Goal: Find specific page/section: Find specific page/section

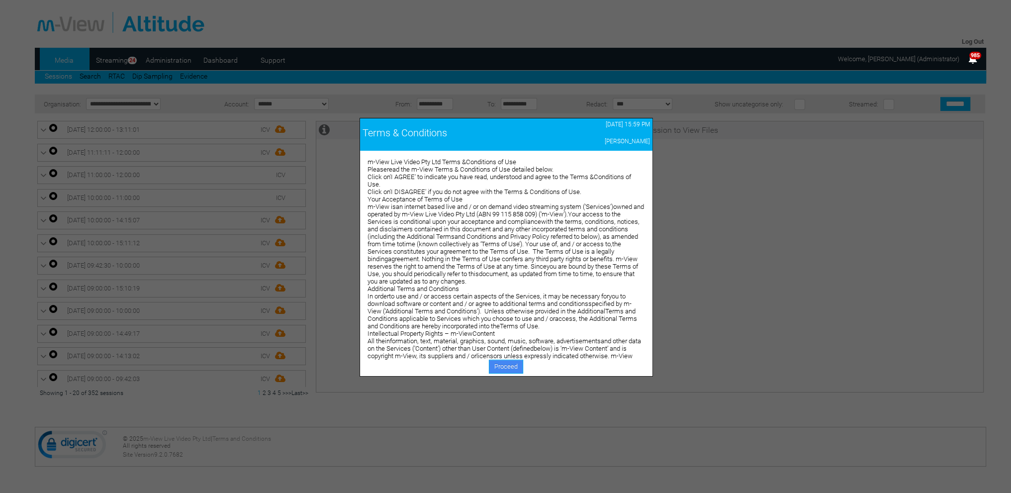
click at [499, 363] on link "Proceed" at bounding box center [506, 367] width 34 height 14
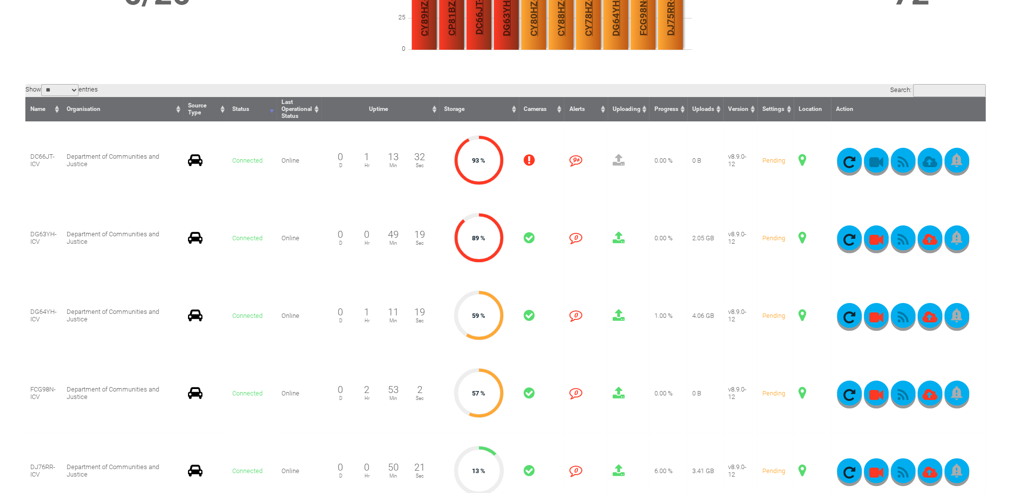
scroll to position [249, 0]
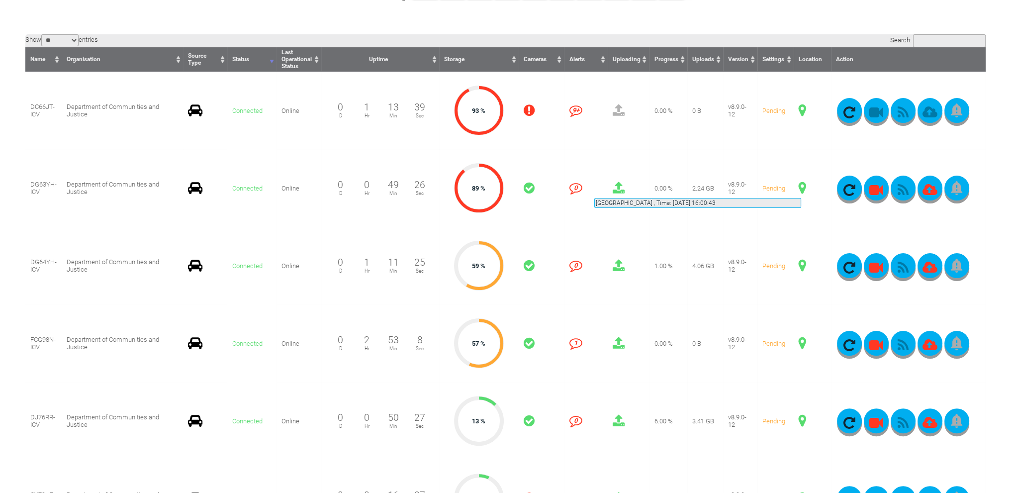
click at [801, 186] on span at bounding box center [802, 188] width 7 height 13
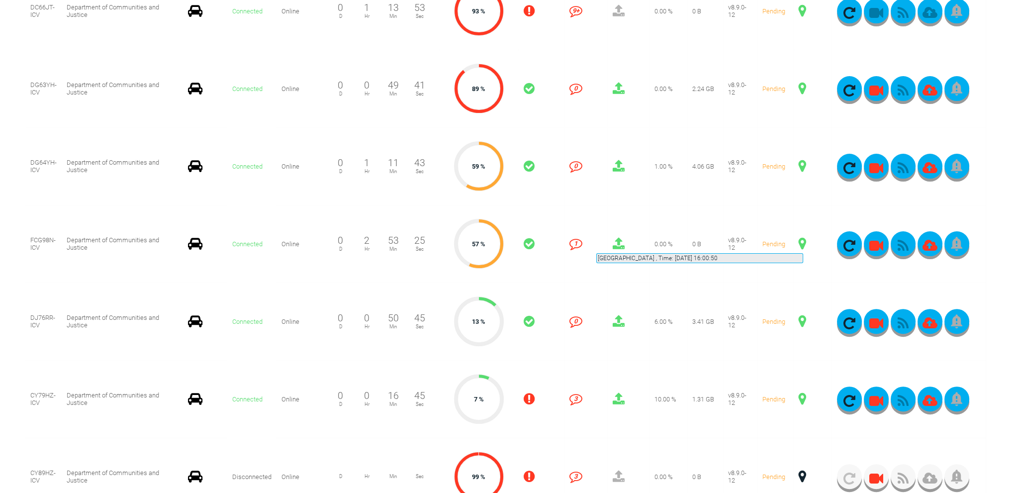
click at [803, 241] on span at bounding box center [802, 243] width 7 height 13
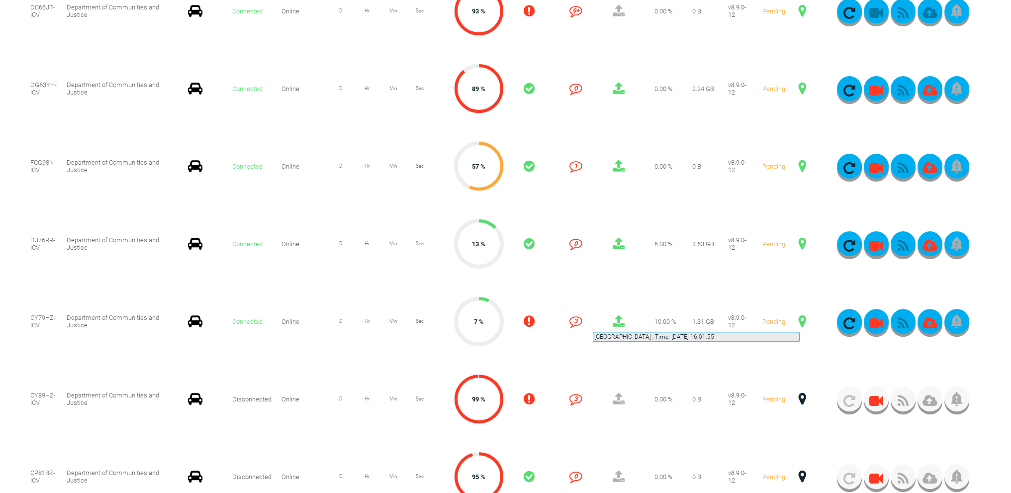
click at [800, 320] on span at bounding box center [802, 321] width 7 height 13
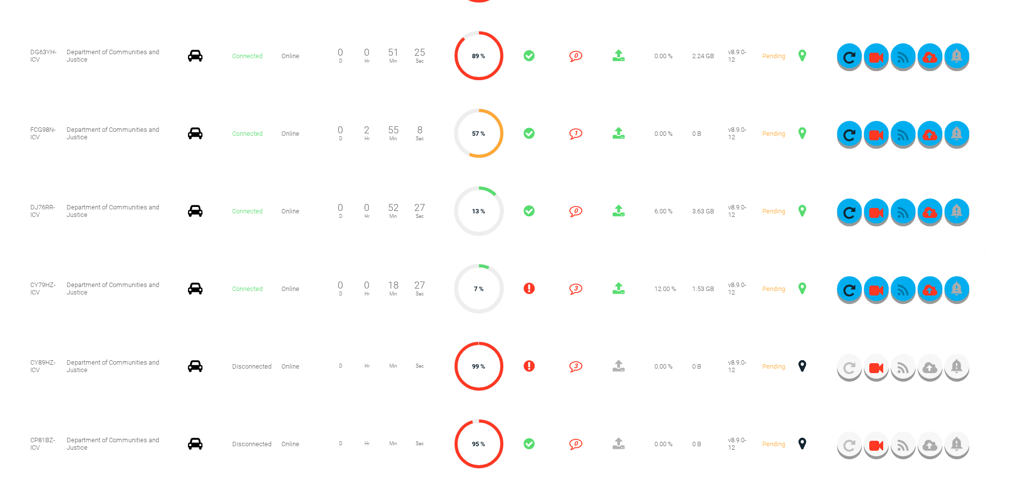
scroll to position [398, 0]
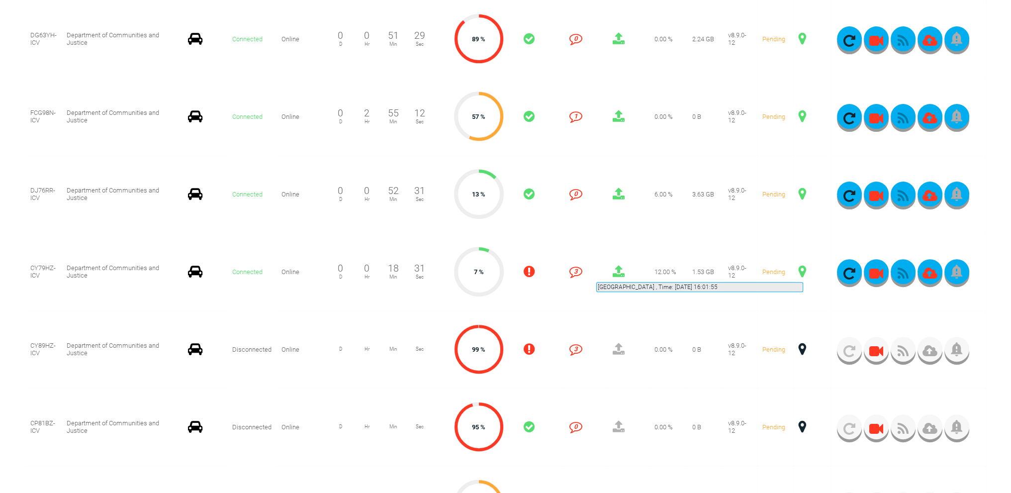
click at [803, 270] on span at bounding box center [802, 271] width 7 height 13
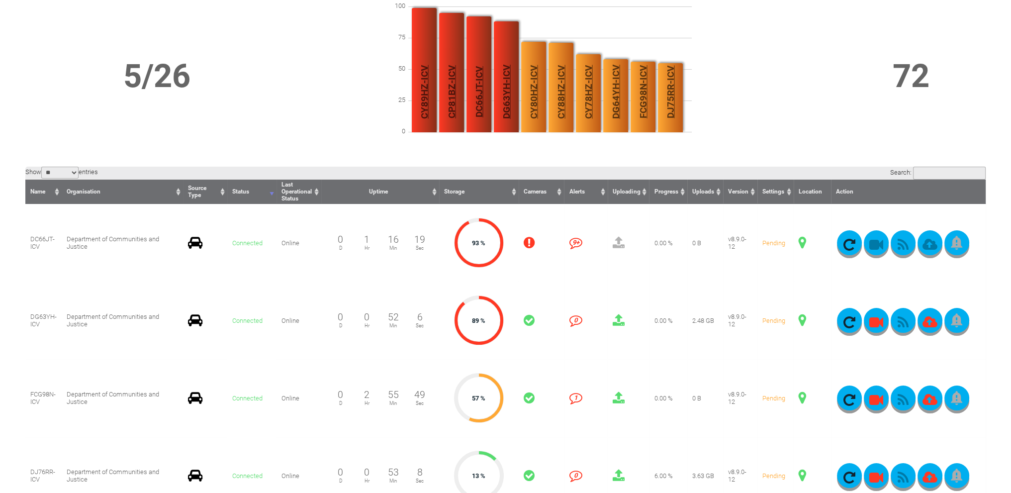
scroll to position [99, 0]
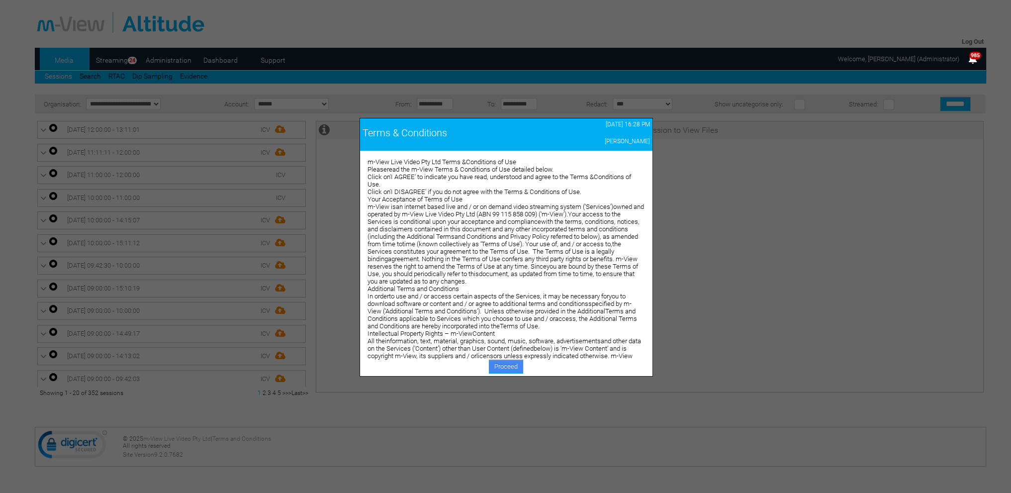
click at [500, 364] on link "Proceed" at bounding box center [506, 367] width 34 height 14
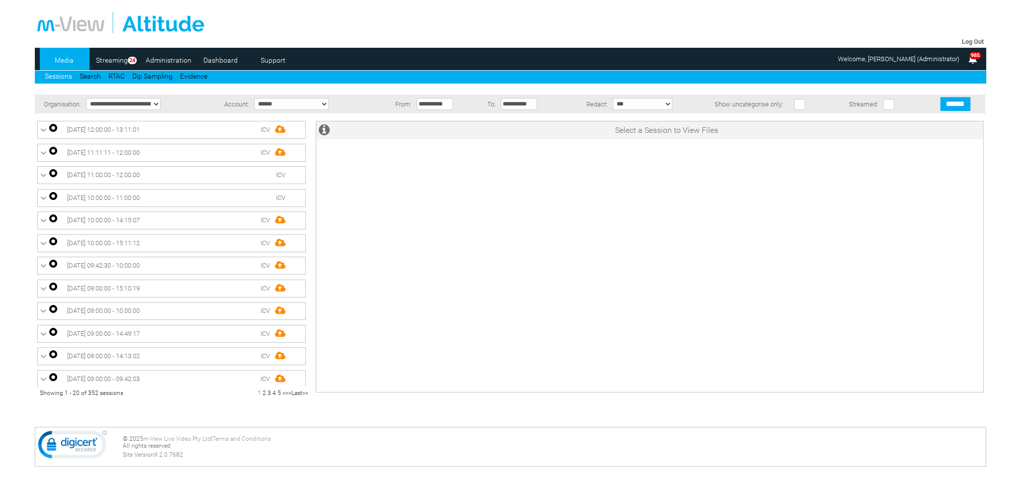
click at [223, 60] on link "Dashboard" at bounding box center [221, 60] width 48 height 15
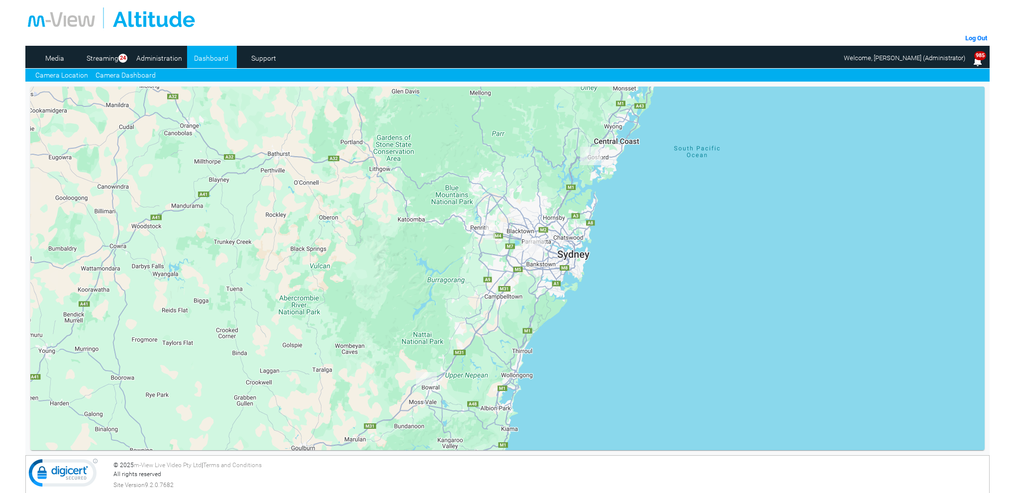
click at [149, 74] on link "Camera Dashboard" at bounding box center [126, 75] width 60 height 10
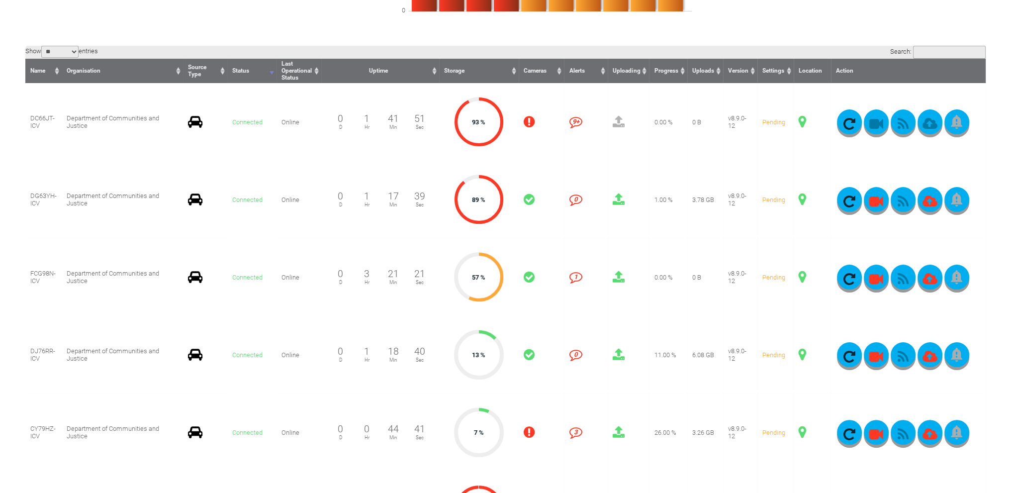
scroll to position [249, 0]
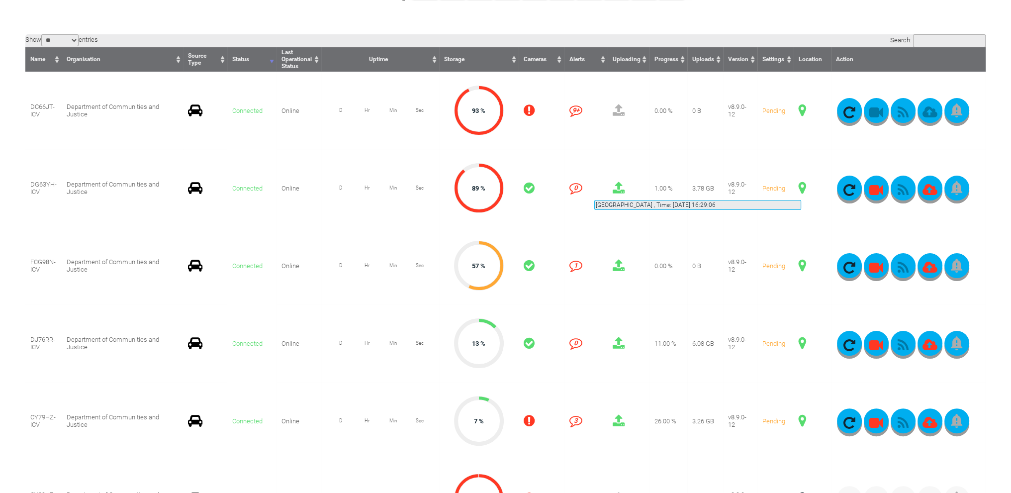
click at [801, 188] on span at bounding box center [802, 188] width 7 height 13
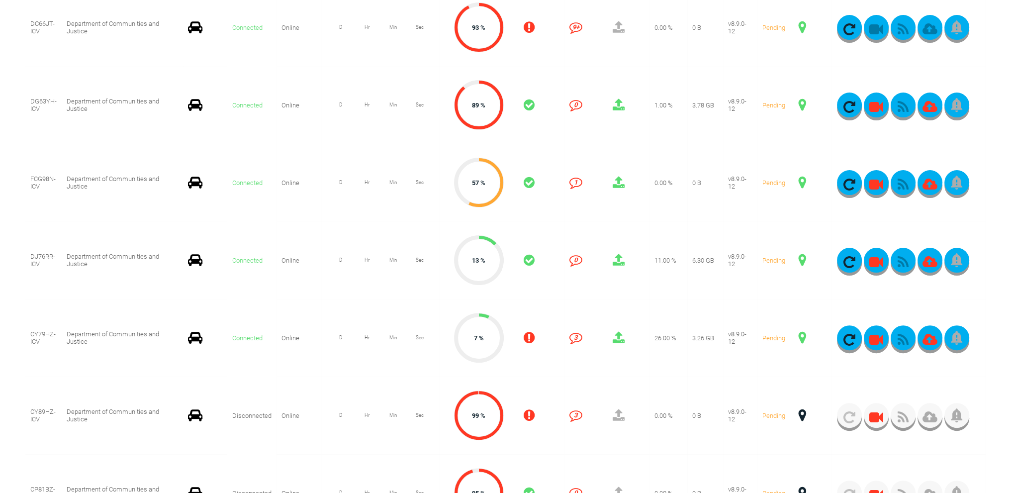
scroll to position [348, 0]
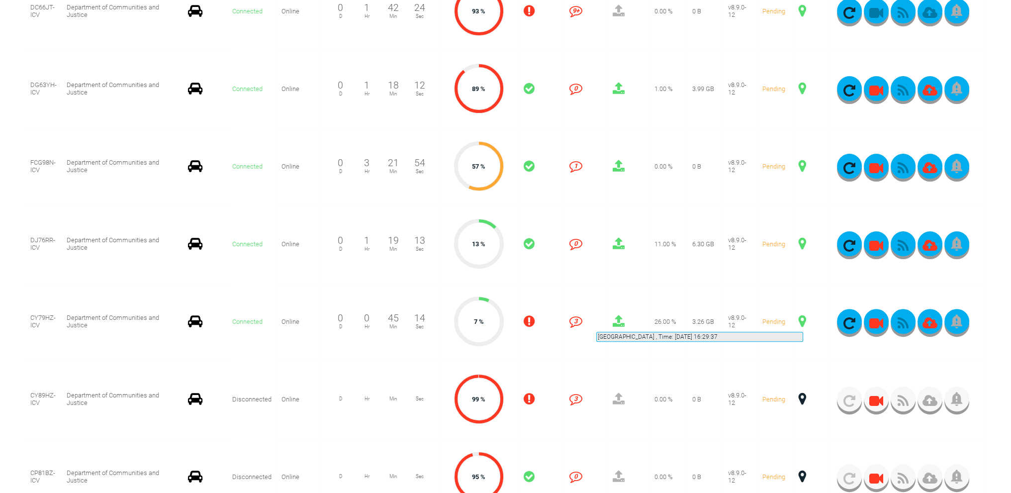
click at [803, 320] on span at bounding box center [802, 321] width 7 height 13
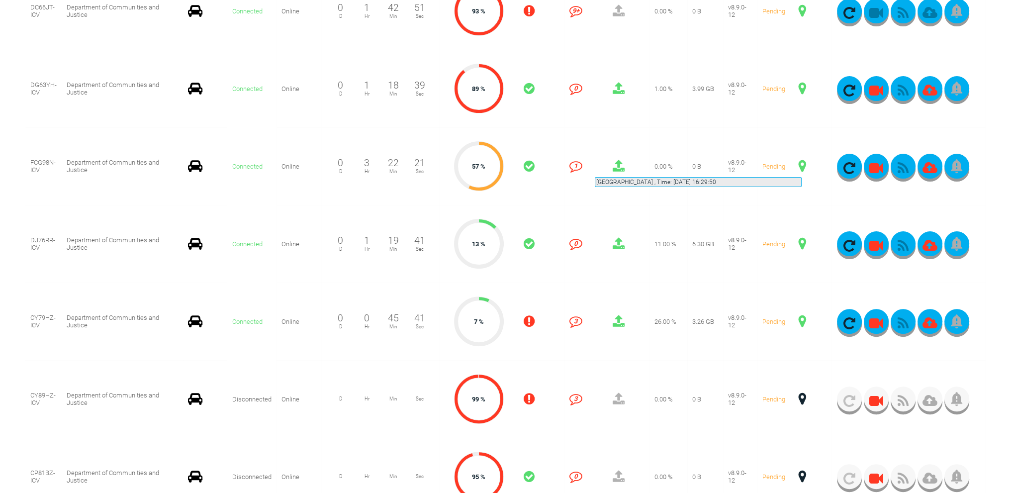
click at [802, 165] on span at bounding box center [802, 166] width 7 height 13
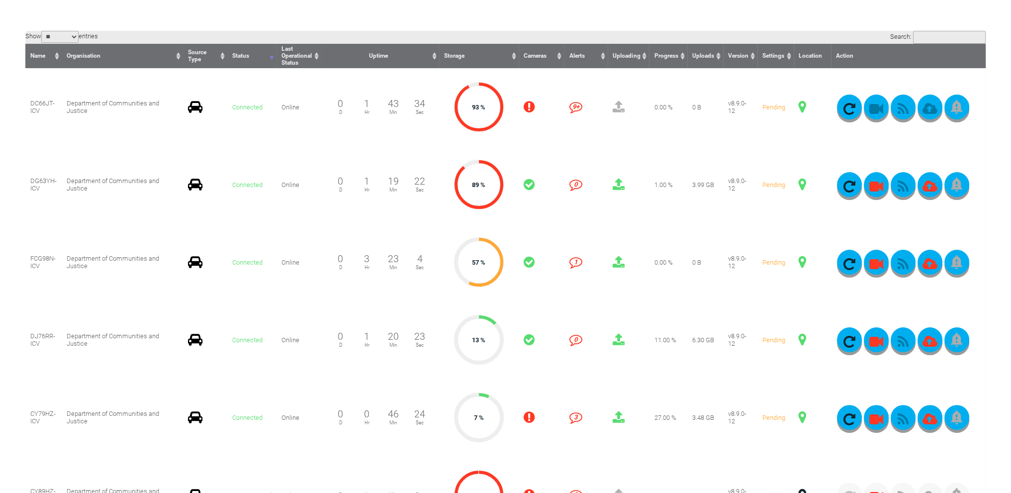
scroll to position [249, 0]
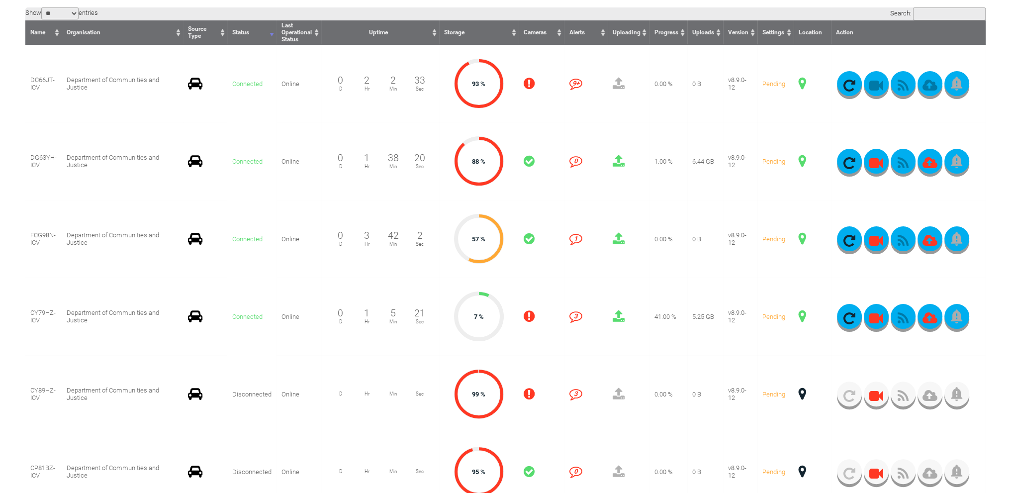
scroll to position [298, 0]
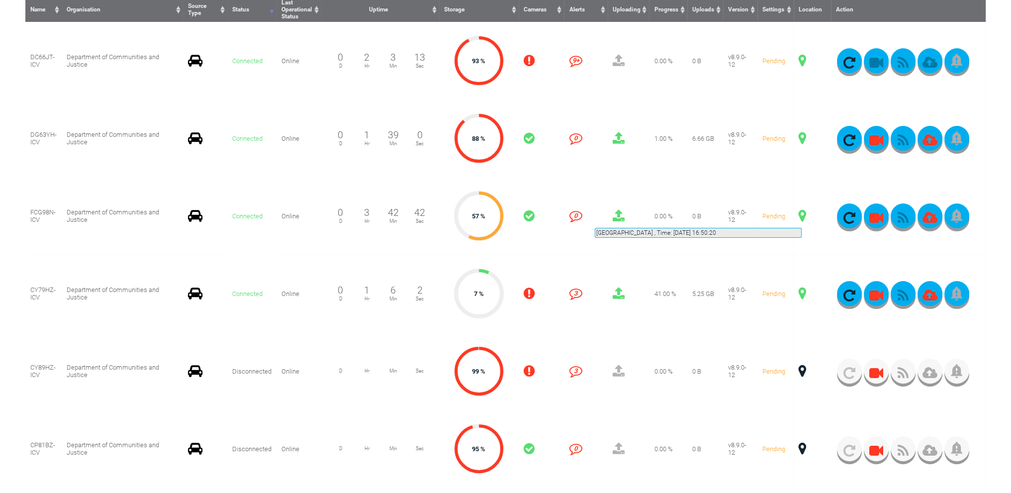
click at [802, 216] on span at bounding box center [802, 215] width 7 height 13
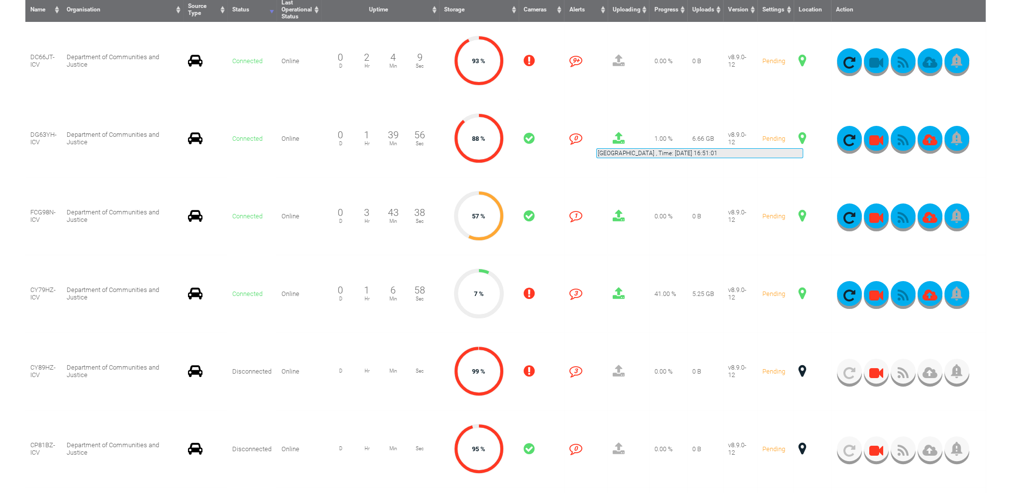
click at [803, 136] on span at bounding box center [802, 138] width 7 height 13
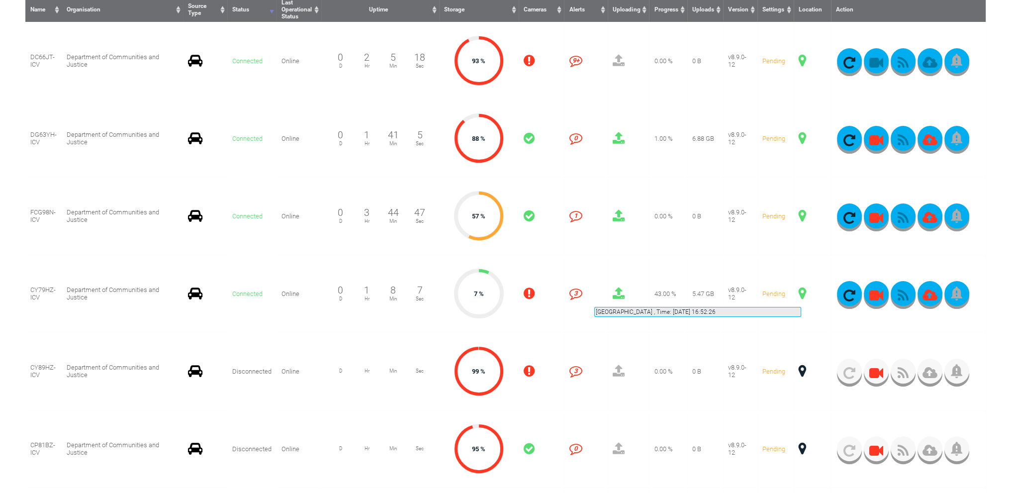
click at [801, 295] on span at bounding box center [802, 293] width 7 height 13
